Goal: Task Accomplishment & Management: Use online tool/utility

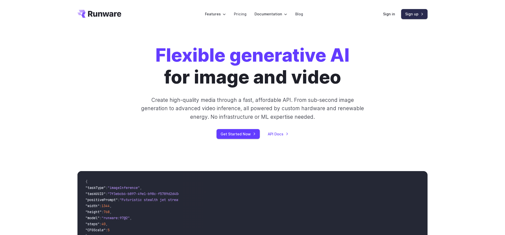
click at [422, 13] on link "Sign up" at bounding box center [414, 14] width 26 height 10
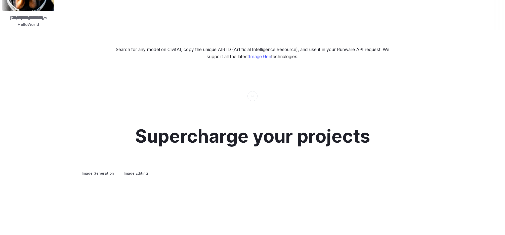
scroll to position [892, 0]
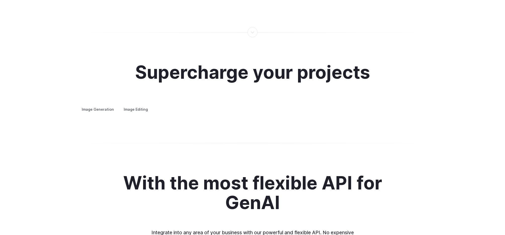
click at [0, 0] on summary "Custom avatars" at bounding box center [0, 0] width 0 height 0
click at [0, 0] on h3 "Custom avatars" at bounding box center [0, 0] width 0 height 0
click at [131, 105] on label "Image Editing" at bounding box center [136, 109] width 33 height 9
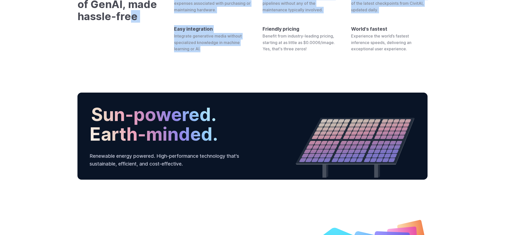
drag, startPoint x: 130, startPoint y: 106, endPoint x: 243, endPoint y: 153, distance: 123.2
click at [248, 76] on div "All the power of GenAI, made hassle-free No hardware costs You will never need …" at bounding box center [252, 19] width 505 height 114
click at [243, 76] on div "All the power of GenAI, made hassle-free No hardware costs You will never need …" at bounding box center [252, 19] width 505 height 114
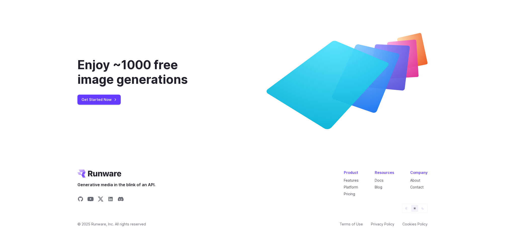
scroll to position [1891, 0]
click at [99, 100] on link "Get Started Now" at bounding box center [98, 100] width 43 height 10
click at [355, 186] on link "Platform" at bounding box center [351, 187] width 14 height 4
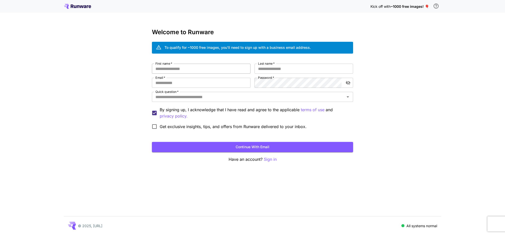
click at [194, 68] on input "First name   *" at bounding box center [201, 69] width 99 height 10
click at [74, 6] on icon at bounding box center [75, 6] width 3 height 3
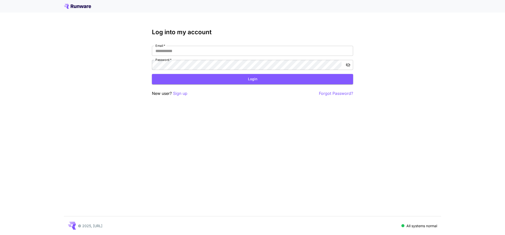
click at [84, 9] on div at bounding box center [252, 6] width 505 height 13
click at [82, 7] on icon at bounding box center [82, 6] width 4 height 3
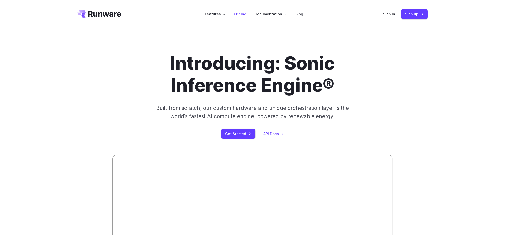
click at [243, 14] on link "Pricing" at bounding box center [240, 14] width 13 height 6
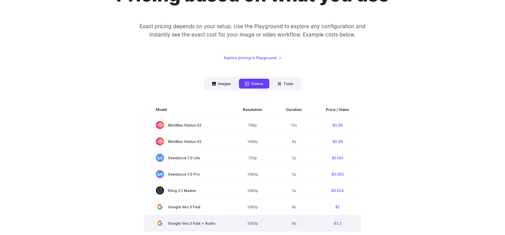
scroll to position [68, 0]
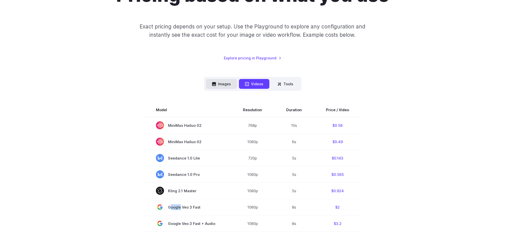
click at [232, 82] on button "Images" at bounding box center [221, 84] width 31 height 10
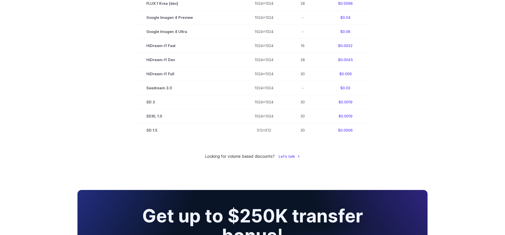
scroll to position [317, 0]
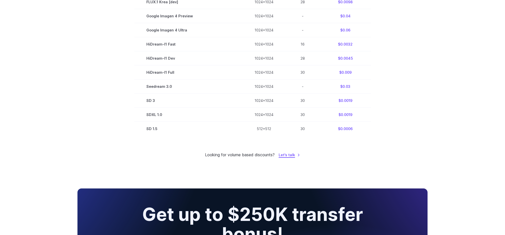
click at [291, 154] on link "Let's talk" at bounding box center [289, 155] width 21 height 6
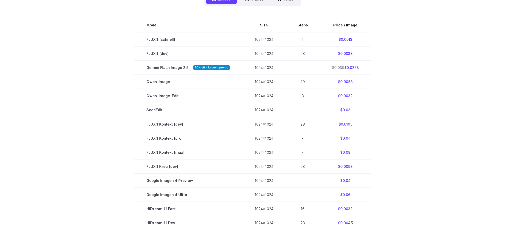
scroll to position [151, 0]
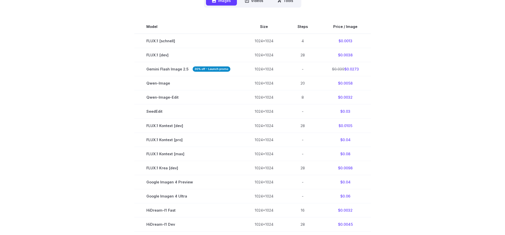
click at [119, 86] on section "Model Size Steps Price / Image FLUX.1 [schnell] 1024x1024 4 $0.0013 FLUX.1 [dev…" at bounding box center [252, 161] width 350 height 282
click at [116, 104] on section "Model Size Steps Price / Image FLUX.1 [schnell] 1024x1024 4 $0.0013 FLUX.1 [dev…" at bounding box center [252, 161] width 350 height 282
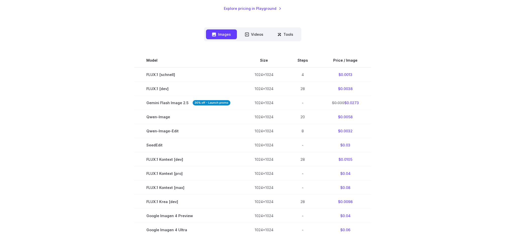
scroll to position [117, 0]
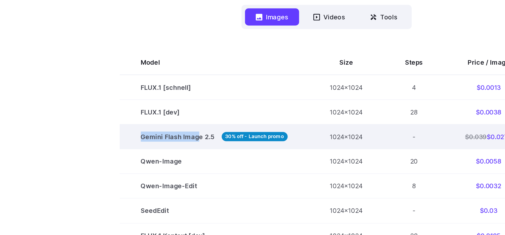
drag, startPoint x: 144, startPoint y: 101, endPoint x: 179, endPoint y: 102, distance: 35.2
click at [179, 102] on td "Gemini Flash Image 2.5 30% off - Launch promo" at bounding box center [188, 103] width 108 height 14
click at [179, 102] on span "Gemini Flash Image 2.5 30% off - Launch promo" at bounding box center [188, 103] width 84 height 6
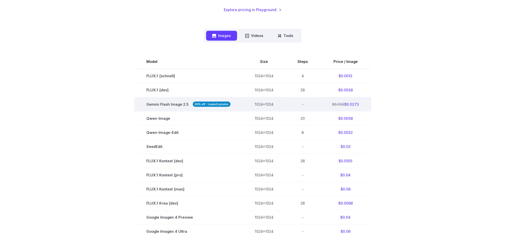
scroll to position [116, 0]
drag, startPoint x: 148, startPoint y: 108, endPoint x: 181, endPoint y: 99, distance: 34.8
click at [192, 103] on td "Gemini Flash Image 2.5 30% off - Launch promo" at bounding box center [188, 104] width 108 height 14
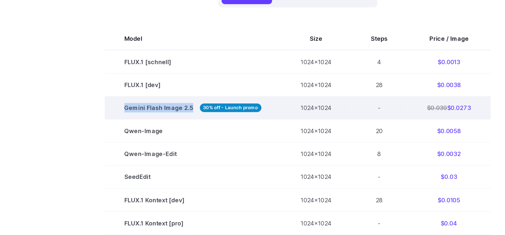
drag, startPoint x: 143, startPoint y: 105, endPoint x: 188, endPoint y: 105, distance: 45.0
click at [188, 105] on td "Gemini Flash Image 2.5 30% off - Launch promo" at bounding box center [188, 104] width 108 height 14
copy span "Gemini Flash Image 2.5"
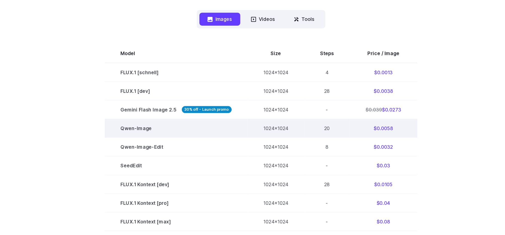
scroll to position [171, 0]
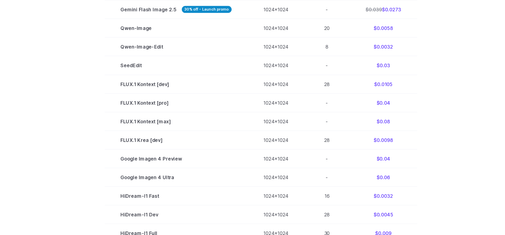
click at [115, 130] on section "Model Size Steps Price / Image FLUX.1 [schnell] 1024x1024 4 $0.0013 FLUX.1 [dev…" at bounding box center [252, 141] width 350 height 282
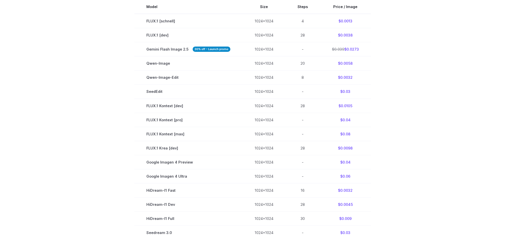
scroll to position [0, 0]
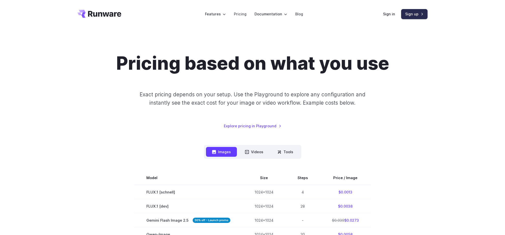
click at [410, 14] on link "Sign up" at bounding box center [414, 14] width 26 height 10
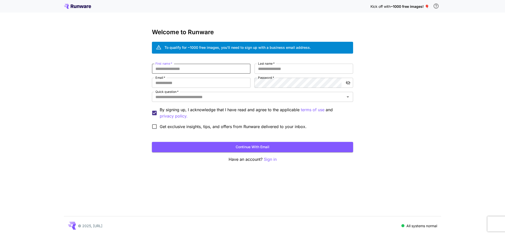
click at [213, 72] on input "First name   *" at bounding box center [201, 69] width 99 height 10
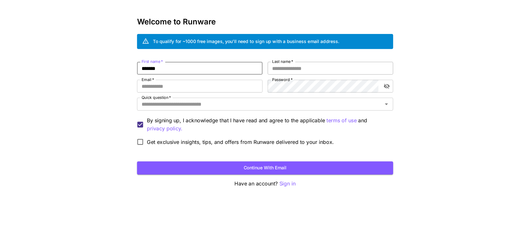
type input "*******"
click at [332, 66] on input "Last name   *" at bounding box center [304, 69] width 99 height 10
type input "*****"
click at [189, 81] on input "Email   *" at bounding box center [201, 83] width 99 height 10
click at [193, 86] on input "**********" at bounding box center [201, 83] width 99 height 10
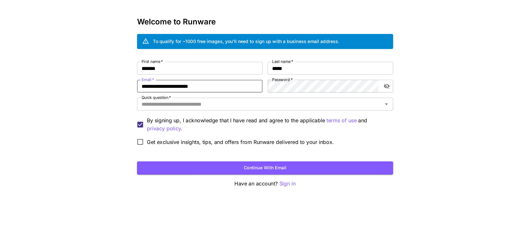
click at [193, 86] on input "**********" at bounding box center [201, 83] width 99 height 10
click at [195, 83] on input "**********" at bounding box center [201, 83] width 99 height 10
type input "**********"
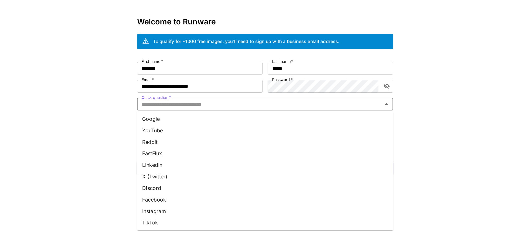
click at [246, 98] on input "Quick question   *" at bounding box center [248, 96] width 190 height 7
click at [178, 107] on li "Google" at bounding box center [252, 108] width 201 height 9
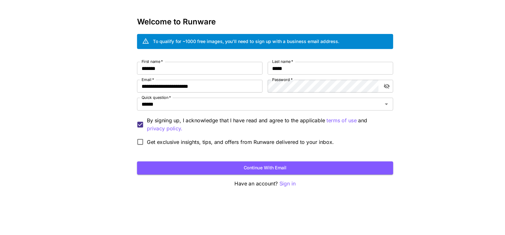
click at [127, 111] on div "**********" at bounding box center [252, 117] width 505 height 235
click at [214, 147] on button "Continue with email" at bounding box center [252, 147] width 201 height 10
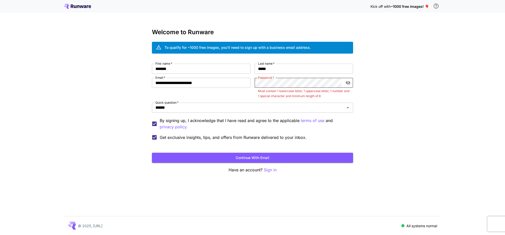
click at [348, 83] on icon "toggle password visibility" at bounding box center [348, 83] width 5 height 4
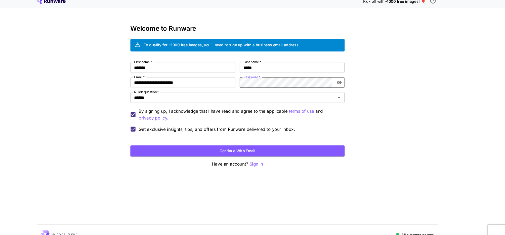
click at [118, 92] on div "**********" at bounding box center [252, 117] width 505 height 235
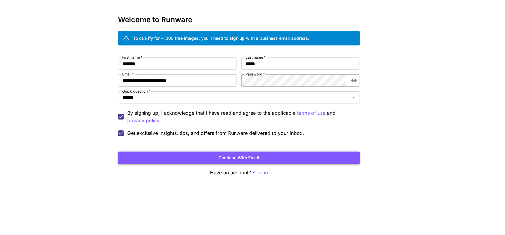
click at [249, 145] on button "Continue with email" at bounding box center [252, 147] width 201 height 10
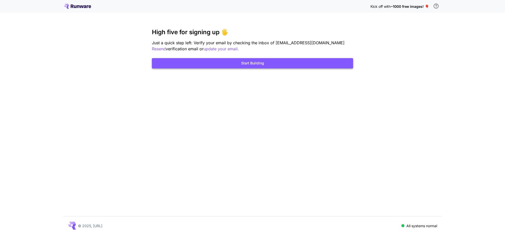
click at [276, 66] on button "Start Building" at bounding box center [252, 63] width 201 height 10
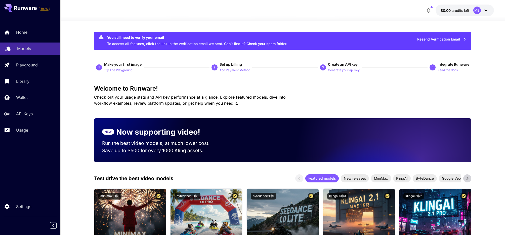
click at [36, 50] on div "Models" at bounding box center [36, 49] width 39 height 6
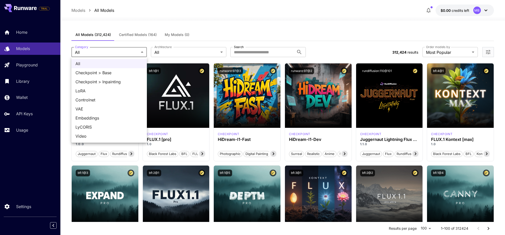
click at [187, 36] on div at bounding box center [252, 117] width 505 height 235
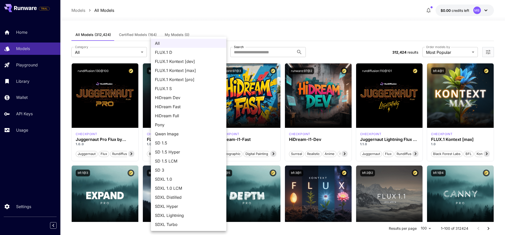
click at [281, 29] on div at bounding box center [252, 117] width 505 height 235
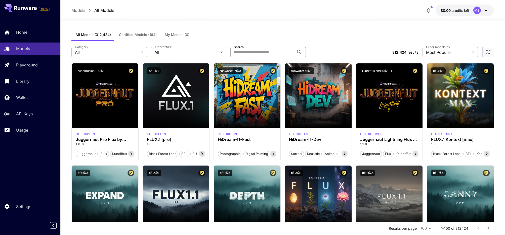
click at [265, 47] on input "Search" at bounding box center [262, 52] width 64 height 10
type input "******"
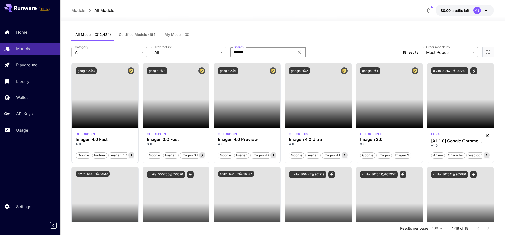
click at [310, 35] on div "All Models (312,424) Certified Models (164) My Models (0)" at bounding box center [282, 35] width 423 height 12
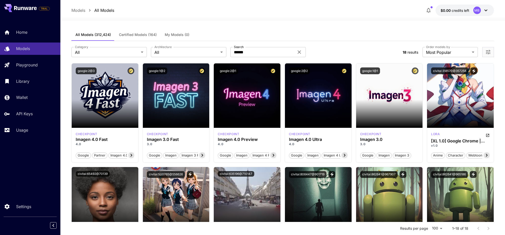
click at [341, 29] on div "All Models (312,424) Certified Models (164) My Models (0)" at bounding box center [282, 35] width 423 height 12
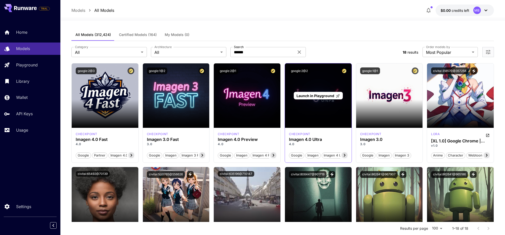
click at [317, 97] on span "Launch in Playground" at bounding box center [316, 96] width 38 height 4
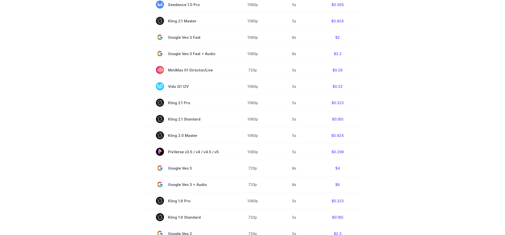
click at [79, 67] on section "Model Resolution Duration Price / Video MiniMax Hailuo 02 768p 10s $0.56 MiniMa…" at bounding box center [252, 103] width 350 height 341
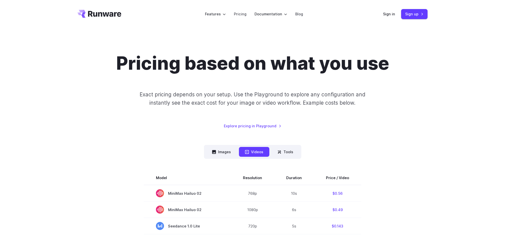
click at [108, 14] on icon "Go to /" at bounding box center [104, 14] width 33 height 6
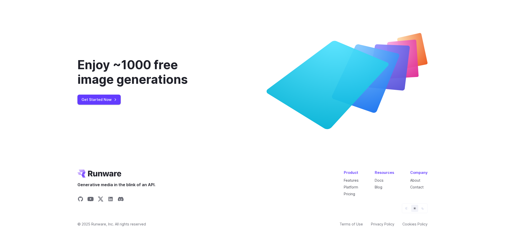
scroll to position [1891, 0]
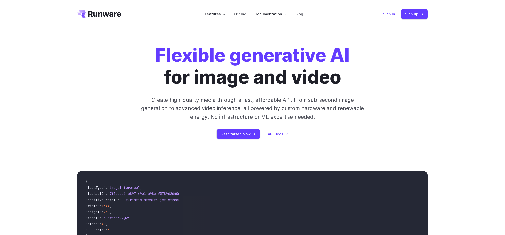
click at [391, 14] on link "Sign in" at bounding box center [389, 14] width 12 height 6
click at [305, 111] on p "Create high-quality media through a fast, affordable API. From sub-second image…" at bounding box center [253, 108] width 224 height 25
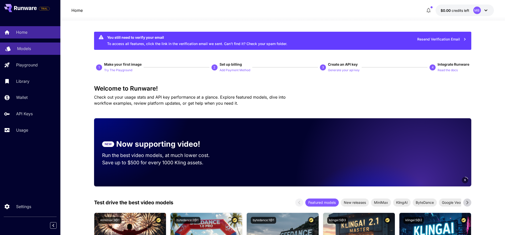
click at [29, 48] on p "Models" at bounding box center [24, 49] width 14 height 6
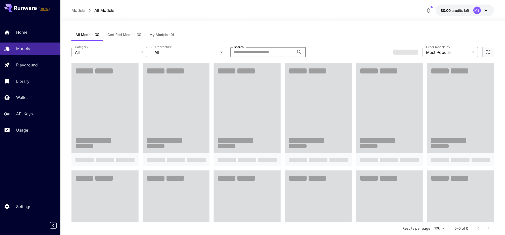
click at [261, 55] on input "Search" at bounding box center [262, 52] width 64 height 10
type input "******"
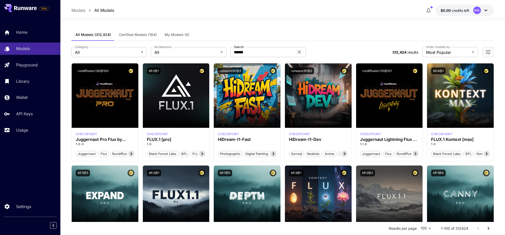
click at [342, 43] on div "**********" at bounding box center [282, 52] width 423 height 22
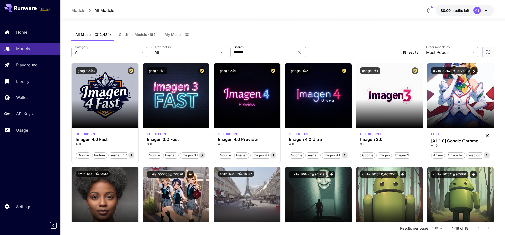
click at [342, 43] on div "**********" at bounding box center [282, 52] width 423 height 22
click at [308, 140] on h3 "Imagen 4.0 Ultra" at bounding box center [318, 139] width 59 height 5
click at [309, 137] on h3 "Imagen 4.0 Ultra" at bounding box center [318, 139] width 59 height 5
click at [297, 134] on p "checkpoint" at bounding box center [299, 134] width 21 height 5
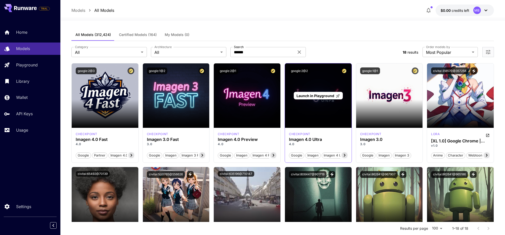
click at [301, 107] on div "Launch in Playground" at bounding box center [318, 95] width 67 height 64
click at [306, 96] on span "Launch in Playground" at bounding box center [316, 96] width 38 height 4
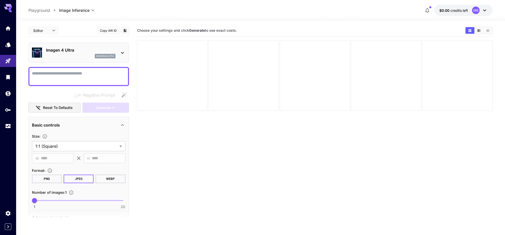
click at [76, 49] on p "Imagen 4 Ultra" at bounding box center [80, 50] width 69 height 6
click at [153, 14] on div "**********" at bounding box center [260, 11] width 465 height 12
click at [249, 153] on section "Choose your settings and click Generate to see exact costs." at bounding box center [315, 142] width 356 height 235
click at [70, 76] on textarea "Negative Prompt" at bounding box center [79, 76] width 94 height 12
click at [8, 26] on icon "Home" at bounding box center [8, 27] width 5 height 4
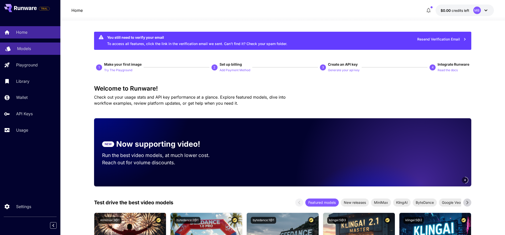
click at [32, 51] on div "Models" at bounding box center [36, 49] width 39 height 6
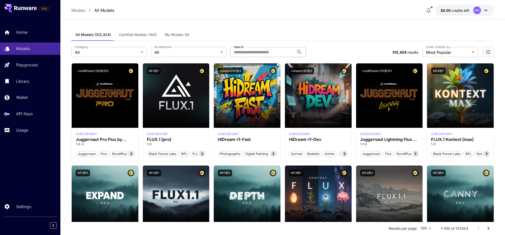
click at [253, 50] on input "Search" at bounding box center [262, 52] width 64 height 10
type input "******"
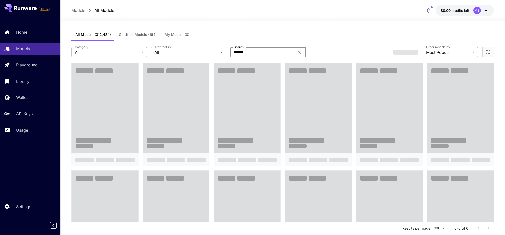
click at [325, 41] on div "All Models (312,424) Certified Models (164) My Models (0)" at bounding box center [282, 35] width 423 height 12
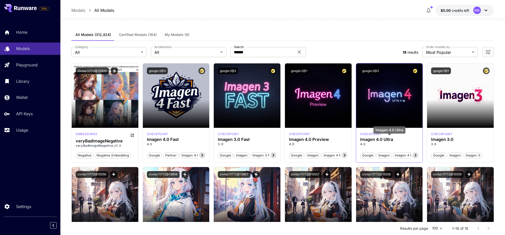
click at [378, 140] on h3 "Imagen 4.0 Ultra" at bounding box center [389, 139] width 59 height 5
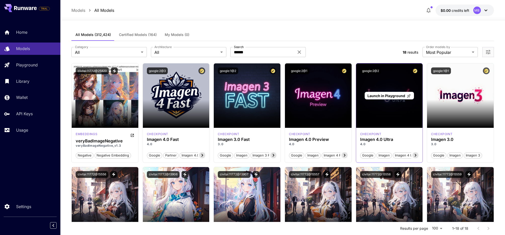
click at [382, 107] on div "Launch in Playground" at bounding box center [389, 95] width 67 height 64
click at [381, 99] on div "Launch in Playground" at bounding box center [389, 95] width 67 height 64
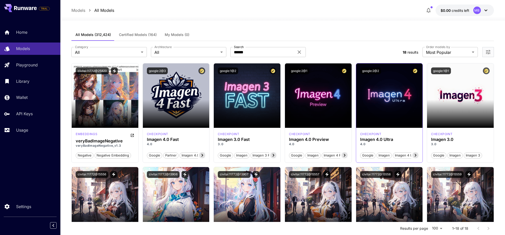
click at [418, 156] on icon at bounding box center [416, 155] width 6 height 6
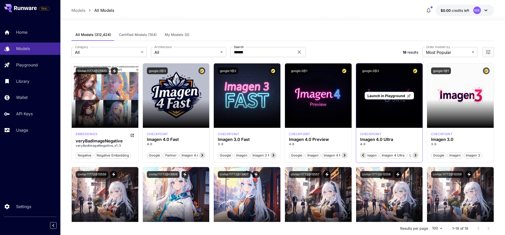
click at [389, 90] on div "Launch in Playground" at bounding box center [389, 95] width 67 height 64
click at [391, 95] on span "Launch in Playground" at bounding box center [387, 96] width 38 height 4
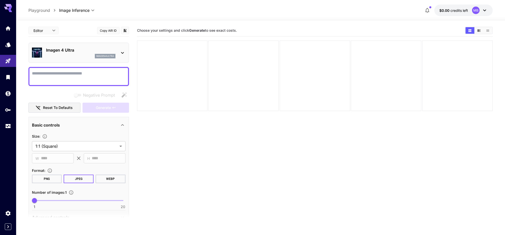
click at [90, 74] on textarea "Negative Prompt" at bounding box center [79, 76] width 94 height 12
click at [65, 54] on div "imagen4ultra" at bounding box center [80, 56] width 69 height 5
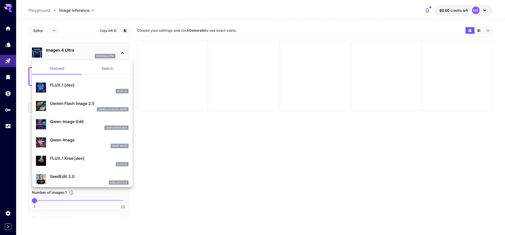
click at [74, 22] on div at bounding box center [252, 117] width 505 height 235
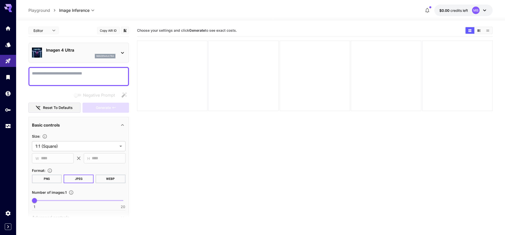
click at [73, 10] on body "**********" at bounding box center [252, 137] width 505 height 275
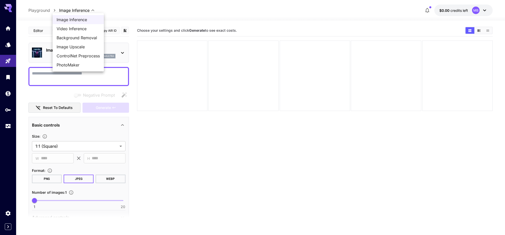
click at [73, 9] on div at bounding box center [252, 117] width 505 height 235
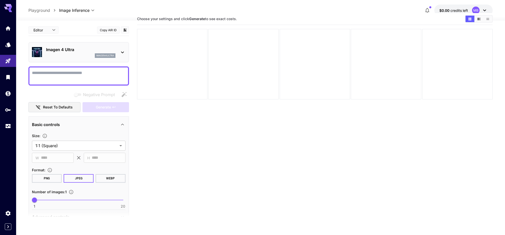
scroll to position [40, 0]
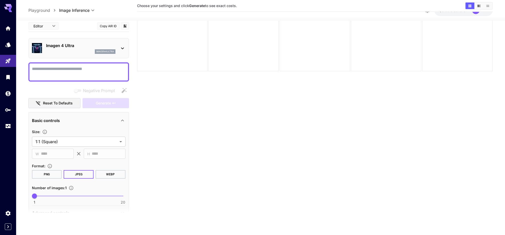
click at [174, 171] on section "Choose your settings and click Generate to see exact costs." at bounding box center [315, 102] width 356 height 235
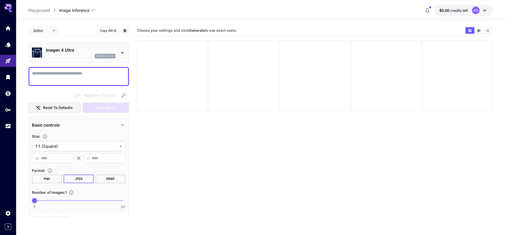
click at [224, 132] on section "Choose your settings and click Generate to see exact costs." at bounding box center [315, 142] width 356 height 235
click at [50, 178] on button "PNG" at bounding box center [47, 179] width 30 height 9
click at [69, 71] on textarea "Negative Prompt" at bounding box center [79, 76] width 94 height 12
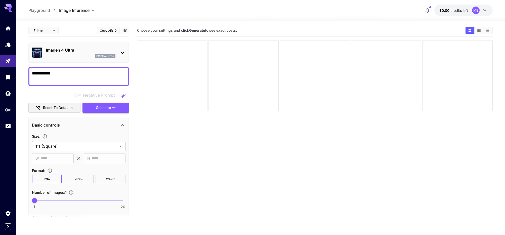
type textarea "**********"
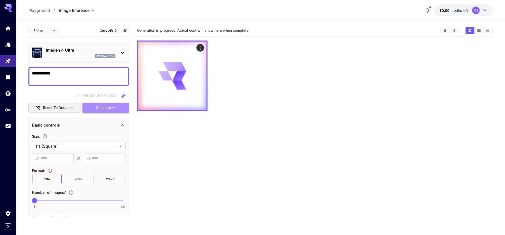
click at [111, 109] on button "Generate" at bounding box center [106, 108] width 46 height 10
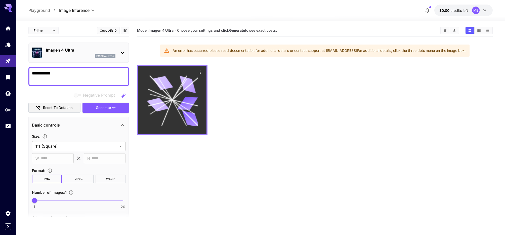
click at [192, 107] on icon at bounding box center [172, 99] width 51 height 51
click at [200, 68] on div "Actions" at bounding box center [200, 62] width 18 height 11
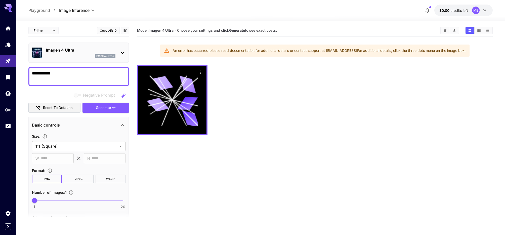
click at [76, 77] on textarea "**********" at bounding box center [79, 76] width 94 height 12
click at [97, 72] on textarea "**********" at bounding box center [79, 76] width 94 height 12
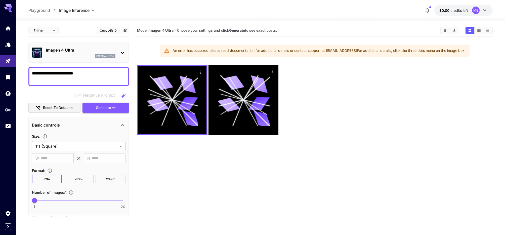
type textarea "**********"
click at [113, 107] on icon "button" at bounding box center [114, 108] width 4 height 4
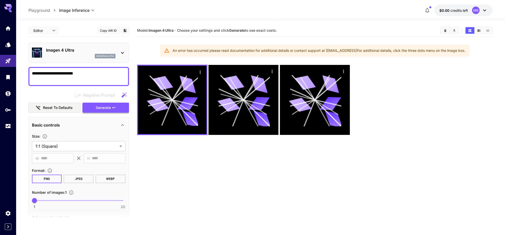
click at [113, 107] on icon "button" at bounding box center [114, 108] width 4 height 4
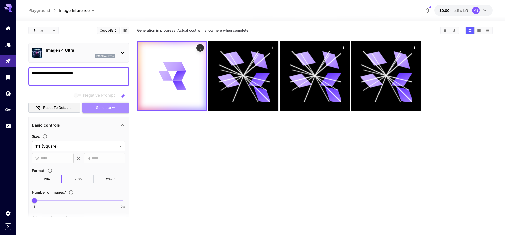
click at [113, 107] on icon "button" at bounding box center [114, 108] width 4 height 4
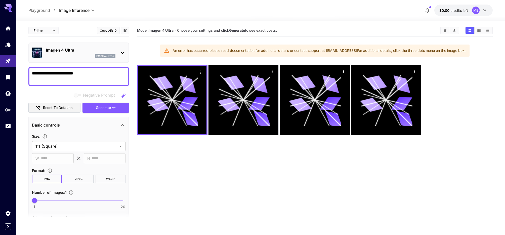
click at [304, 59] on section "Model: Imagen 4 Ultra · Choose your settings and click Generate to see exact co…" at bounding box center [315, 142] width 356 height 235
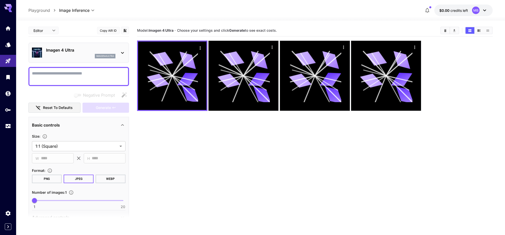
click at [95, 80] on textarea "Negative Prompt" at bounding box center [79, 76] width 94 height 12
type textarea "***"
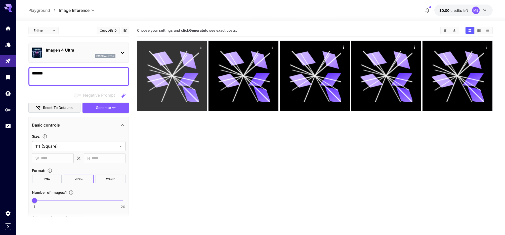
type textarea "*******"
click at [173, 87] on icon at bounding box center [172, 76] width 53 height 53
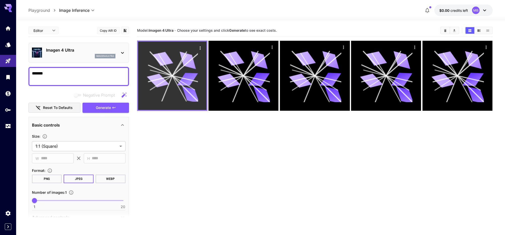
click at [202, 47] on icon "Actions" at bounding box center [200, 48] width 5 height 5
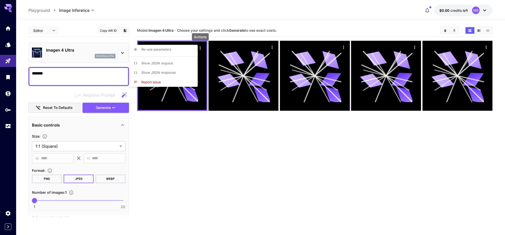
click at [176, 59] on li "Show JSON request" at bounding box center [164, 64] width 71 height 10
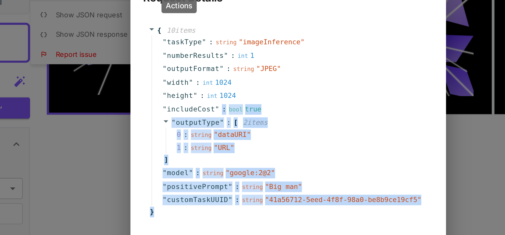
drag, startPoint x: 220, startPoint y: 107, endPoint x: 237, endPoint y: 155, distance: 50.5
click at [237, 155] on div "{ 10 item s " taskType " : string " imageInference " " numberResults " : int 1 …" at bounding box center [253, 114] width 134 height 92
click at [233, 140] on span "" google:2@2 "" at bounding box center [235, 139] width 24 height 4
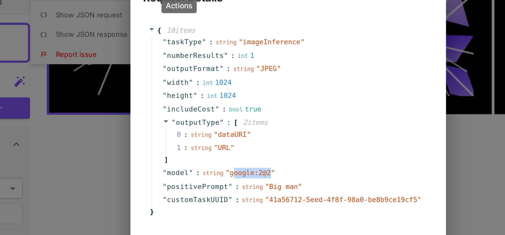
drag, startPoint x: 244, startPoint y: 139, endPoint x: 226, endPoint y: 139, distance: 17.9
click at [226, 139] on span "" google:2@2 "" at bounding box center [235, 139] width 24 height 4
drag, startPoint x: 209, startPoint y: 139, endPoint x: 255, endPoint y: 139, distance: 45.3
click at [255, 139] on div "" model " : string " google:2@2 "" at bounding box center [253, 139] width 132 height 7
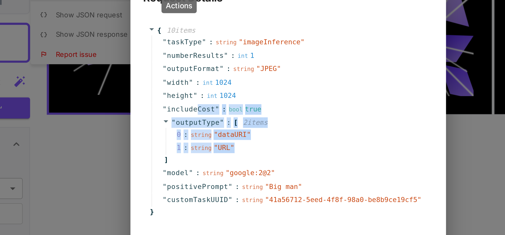
drag, startPoint x: 231, startPoint y: 128, endPoint x: 207, endPoint y: 109, distance: 30.7
click at [208, 109] on div "" taskType " : string " imageInference " " numberResults " : int 1 " outputForm…" at bounding box center [253, 114] width 132 height 82
click at [222, 125] on span "" URL "" at bounding box center [222, 127] width 10 height 4
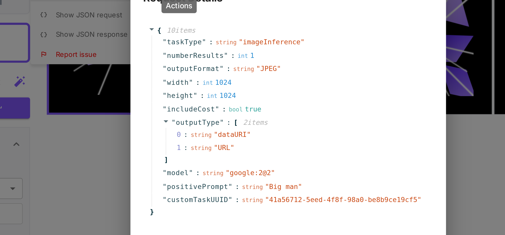
click at [193, 115] on icon at bounding box center [193, 113] width 3 height 3
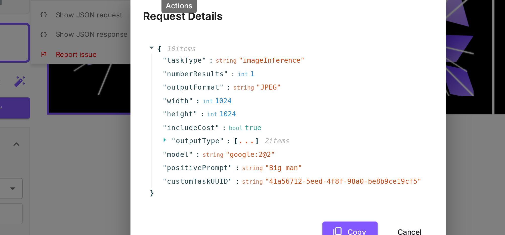
click at [193, 123] on icon at bounding box center [193, 123] width 1 height 2
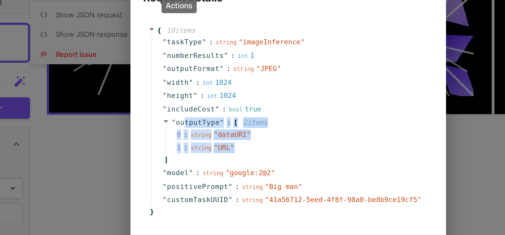
drag, startPoint x: 228, startPoint y: 127, endPoint x: 203, endPoint y: 117, distance: 27.2
click at [203, 117] on div "" outputType " : [ 2 item s 0 : string " dataURI " 1 : string " URL " ]" at bounding box center [253, 123] width 132 height 24
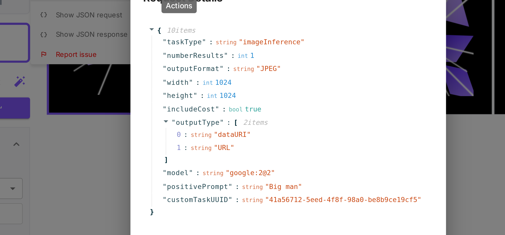
click at [235, 133] on div "" outputType " : [ 2 item s 0 : string " dataURI " 1 : string " URL " ]" at bounding box center [253, 123] width 132 height 24
click at [194, 115] on icon at bounding box center [193, 113] width 3 height 3
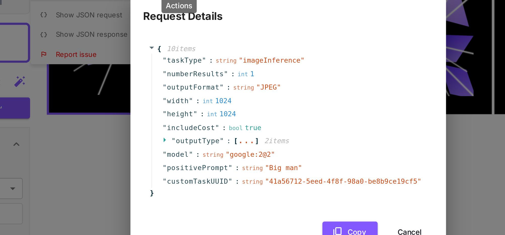
click at [240, 123] on div "2 item s" at bounding box center [247, 123] width 16 height 5
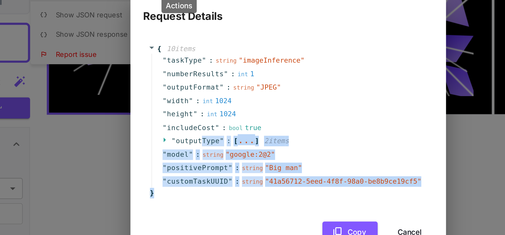
drag, startPoint x: 252, startPoint y: 146, endPoint x: 210, endPoint y: 125, distance: 47.0
click at [210, 125] on div "{ 10 item s " taskType " : string " imageInference " " numberResults " : int 1 …" at bounding box center [253, 114] width 134 height 74
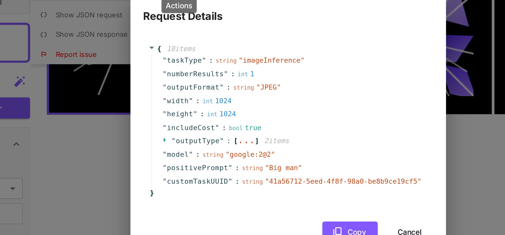
click at [240, 146] on div "{ 10 item s " taskType " : string " imageInference " " numberResults " : int 1 …" at bounding box center [253, 114] width 134 height 74
click at [156, 125] on div "Request Details { 10 item s " taskType " : string " imageInference " " numberRe…" at bounding box center [252, 117] width 505 height 235
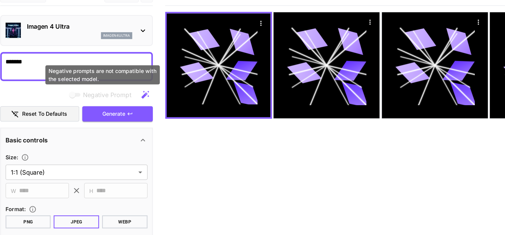
click at [83, 96] on span "Negative prompts are not compatible with the selected model." at bounding box center [78, 95] width 10 height 6
